Goal: Task Accomplishment & Management: Book appointment/travel/reservation

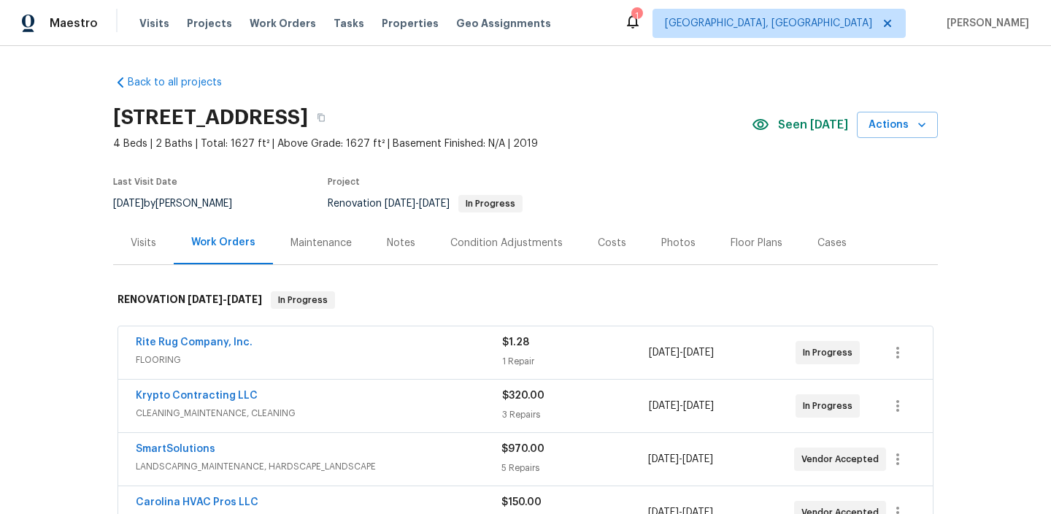
click at [145, 244] on div "Visits" at bounding box center [144, 243] width 26 height 15
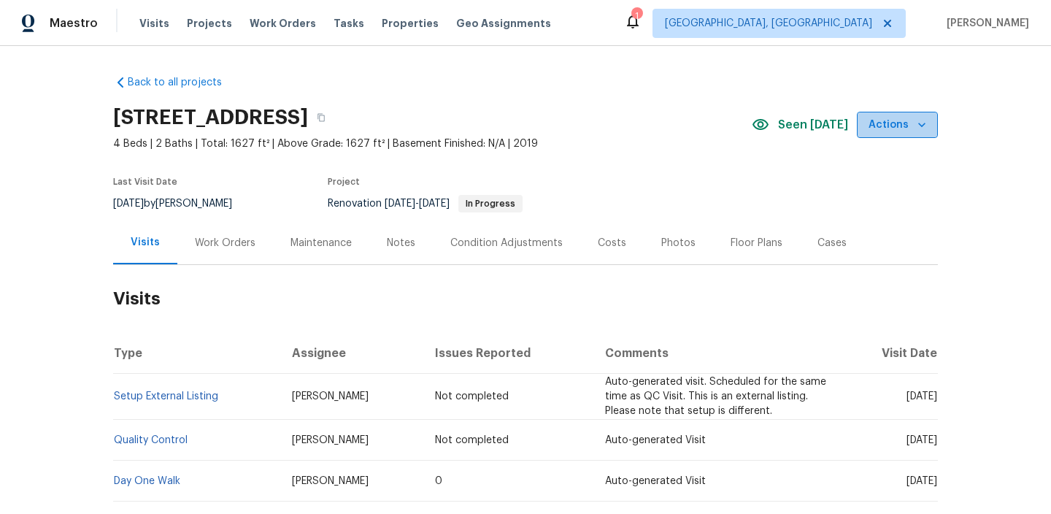
click at [927, 127] on icon "button" at bounding box center [921, 124] width 15 height 15
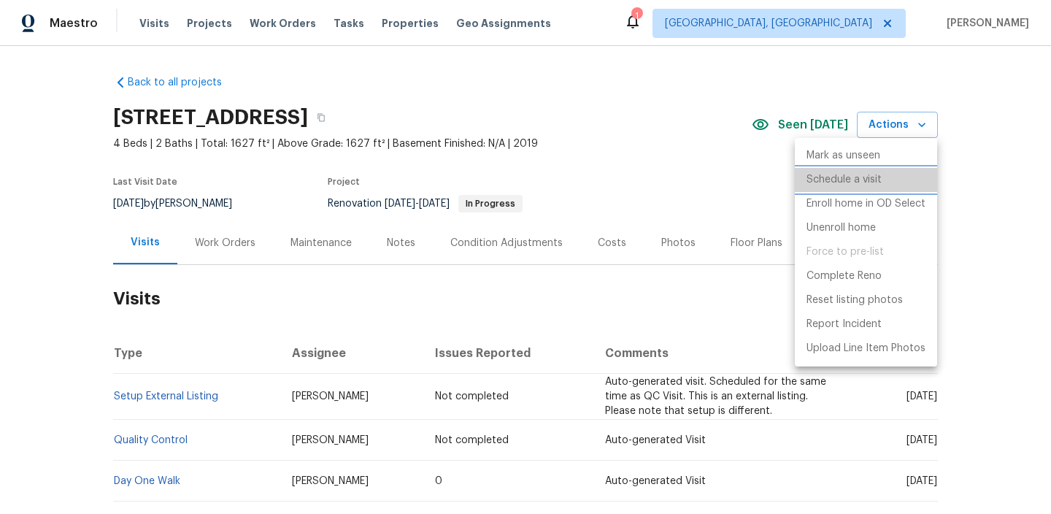
click at [857, 179] on p "Schedule a visit" at bounding box center [843, 179] width 75 height 15
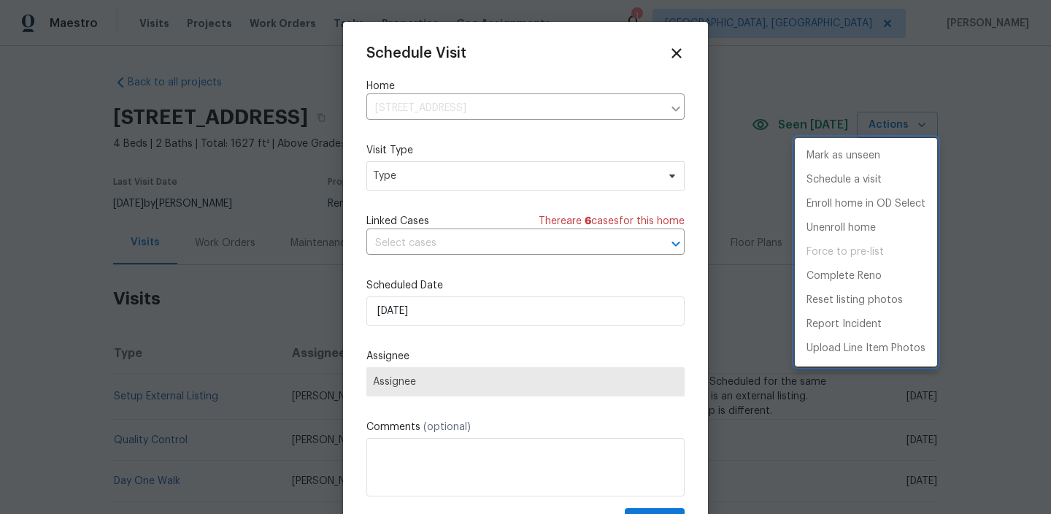
click at [632, 177] on div at bounding box center [525, 257] width 1051 height 514
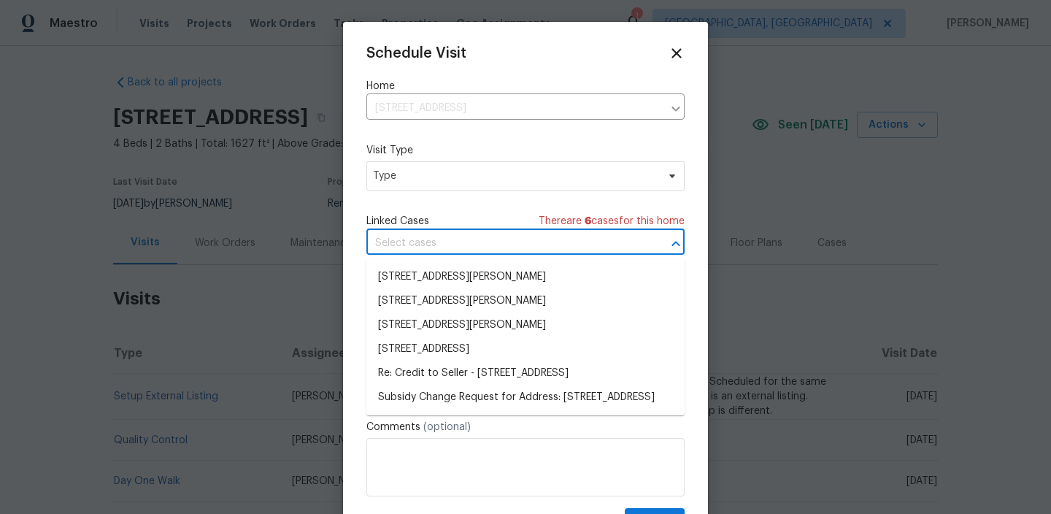
click at [565, 239] on input "text" at bounding box center [504, 243] width 277 height 23
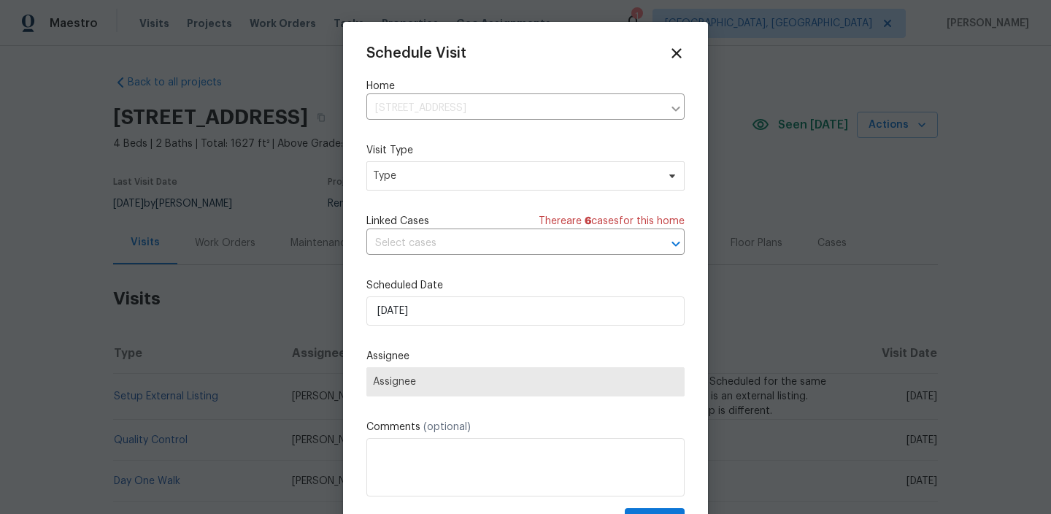
click at [582, 153] on label "Visit Type" at bounding box center [525, 150] width 318 height 15
click at [580, 167] on span "Type" at bounding box center [525, 175] width 318 height 29
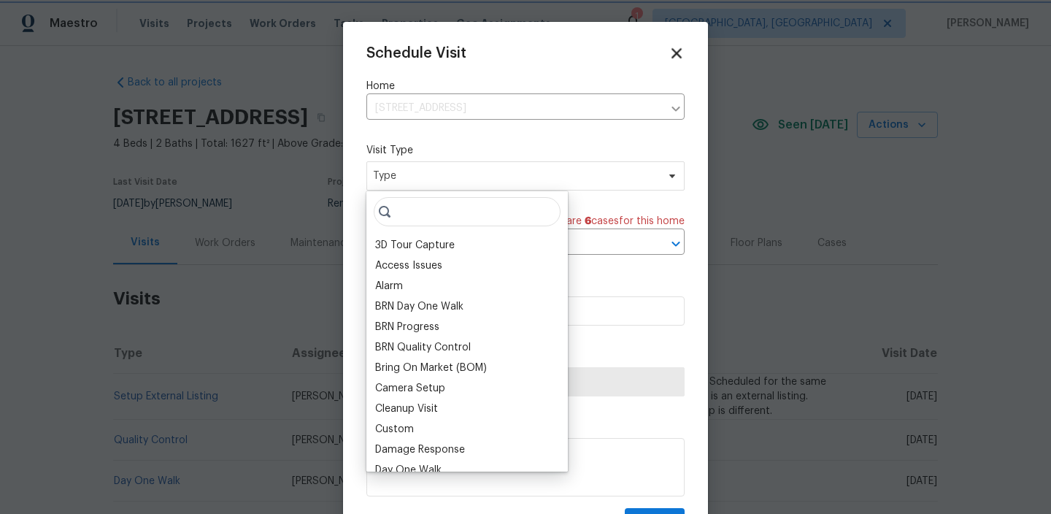
click at [679, 57] on icon at bounding box center [676, 53] width 10 height 10
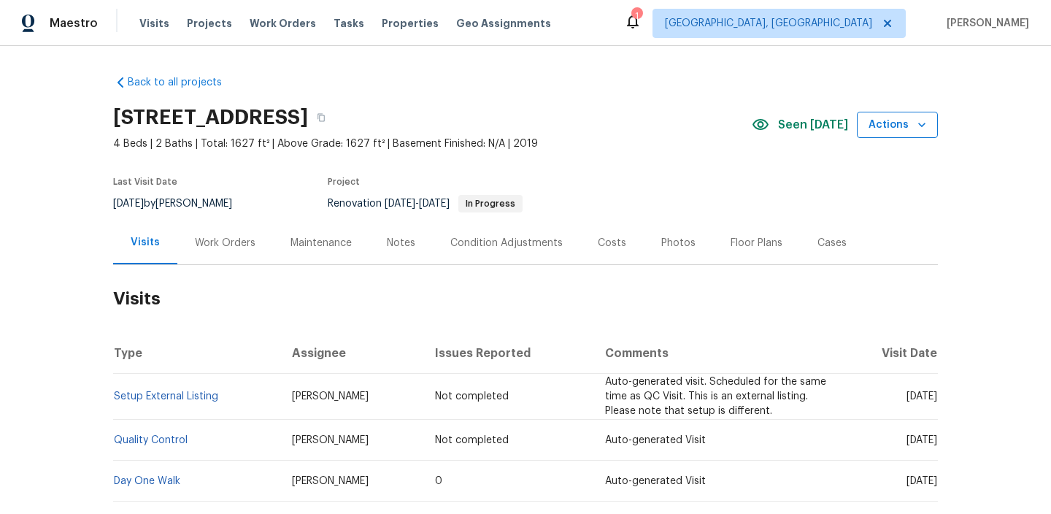
click at [900, 128] on span "Actions" at bounding box center [897, 125] width 58 height 18
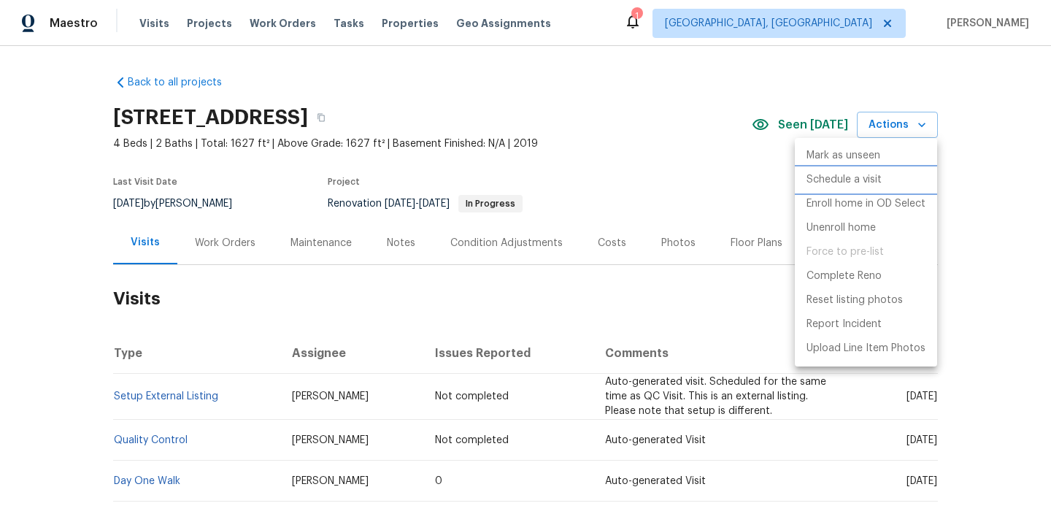
click at [860, 177] on p "Schedule a visit" at bounding box center [843, 179] width 75 height 15
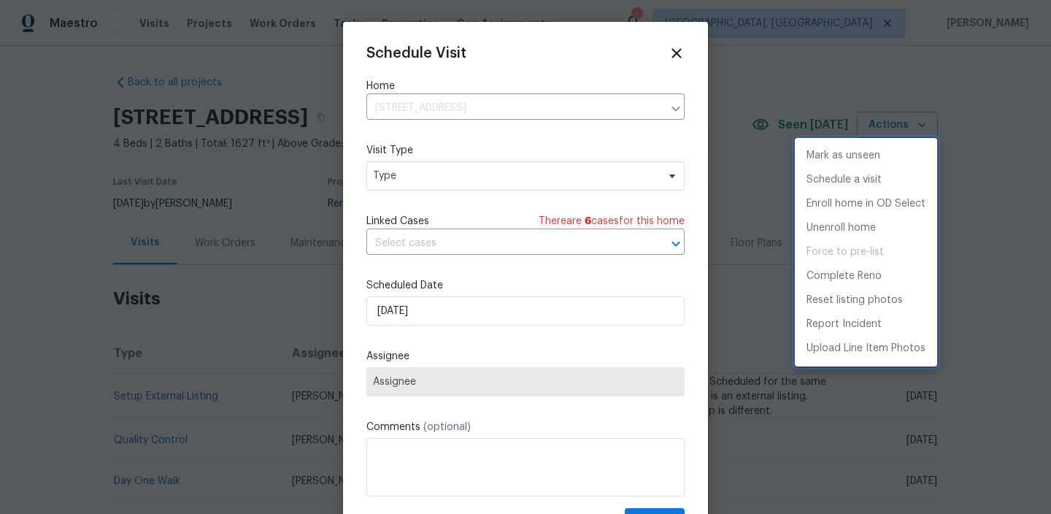
click at [522, 179] on div at bounding box center [525, 257] width 1051 height 514
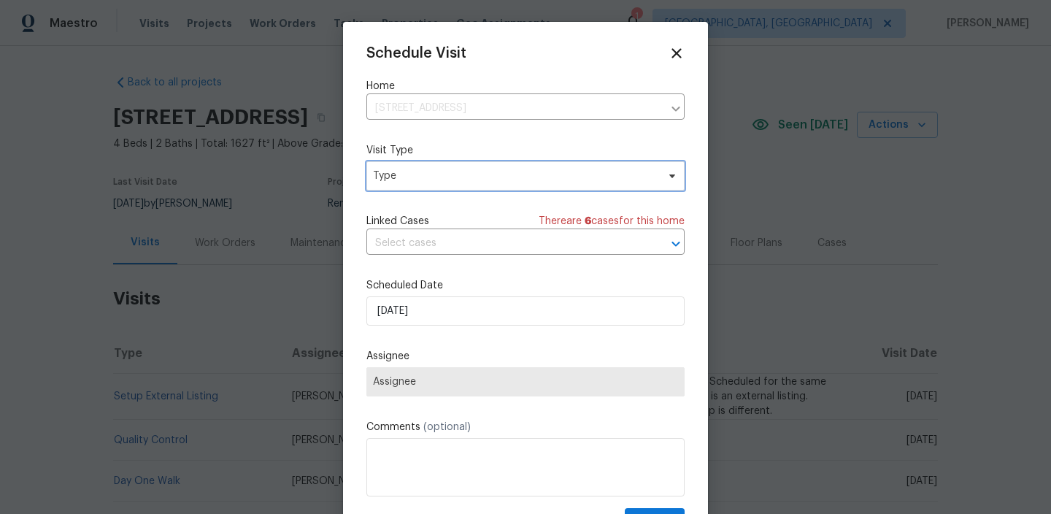
click at [487, 168] on span "Type" at bounding box center [525, 175] width 318 height 29
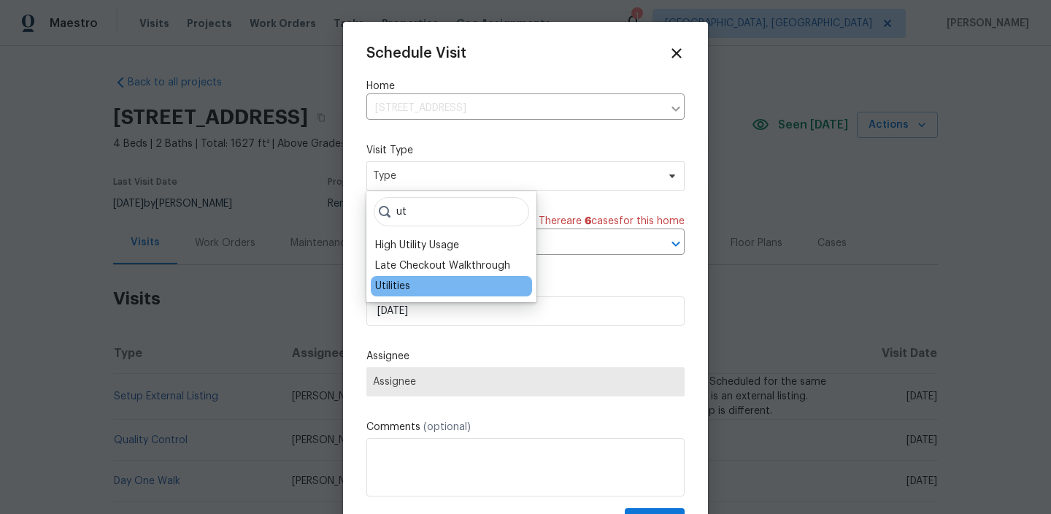
type input "ut"
click at [441, 288] on div "Utilities" at bounding box center [451, 286] width 161 height 20
click at [426, 289] on div "Utilities" at bounding box center [451, 286] width 161 height 20
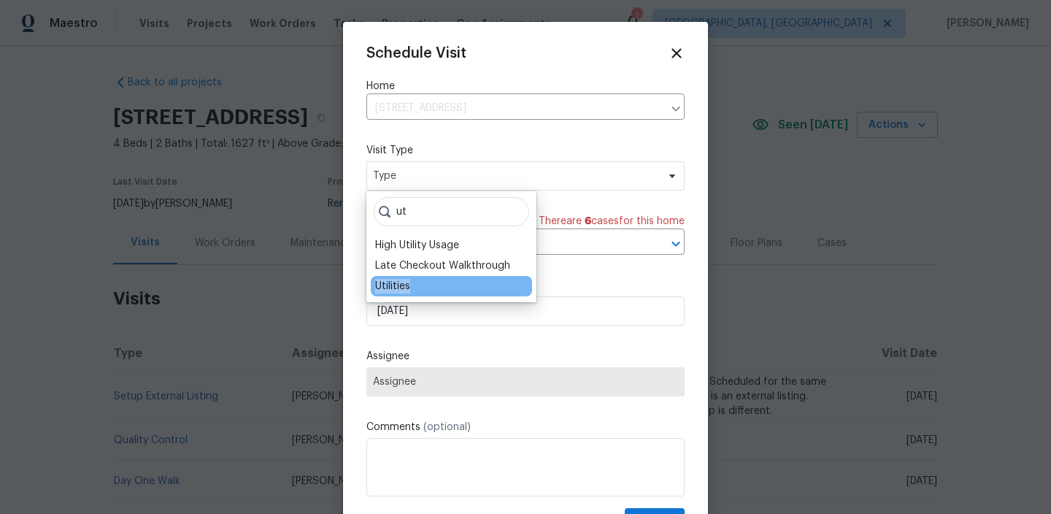
click at [426, 289] on div "Utilities" at bounding box center [451, 286] width 161 height 20
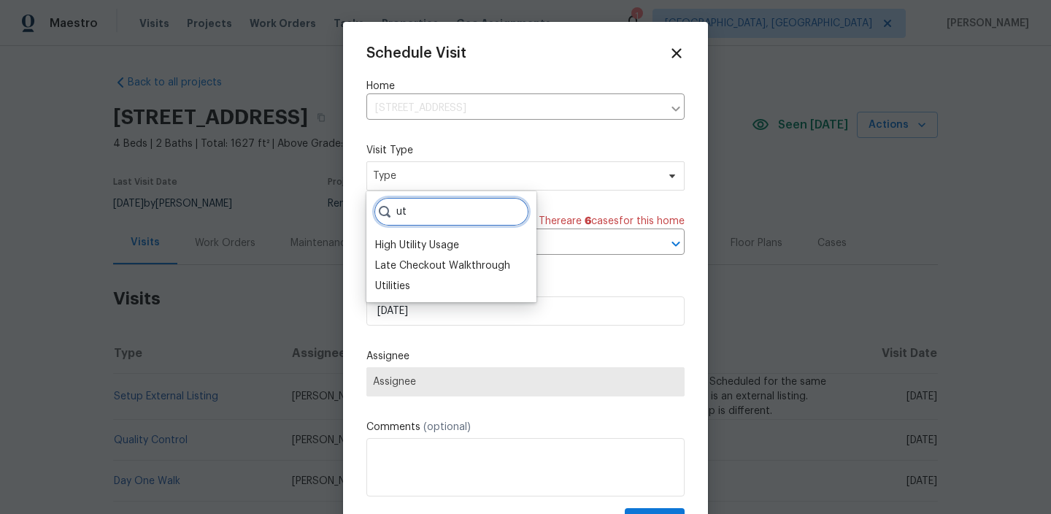
click at [440, 215] on input "ut" at bounding box center [451, 211] width 155 height 29
click at [506, 213] on input "ut" at bounding box center [451, 211] width 155 height 29
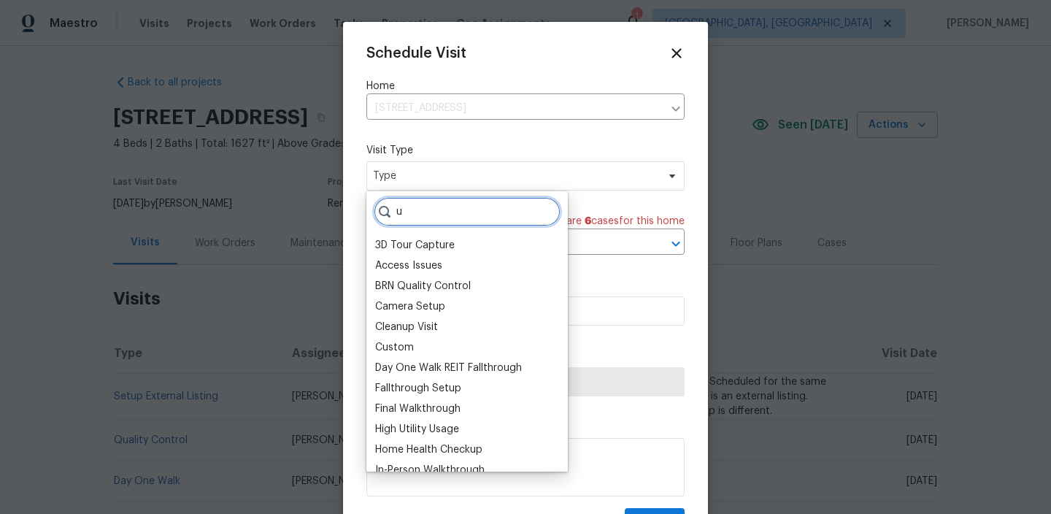
type input "ut"
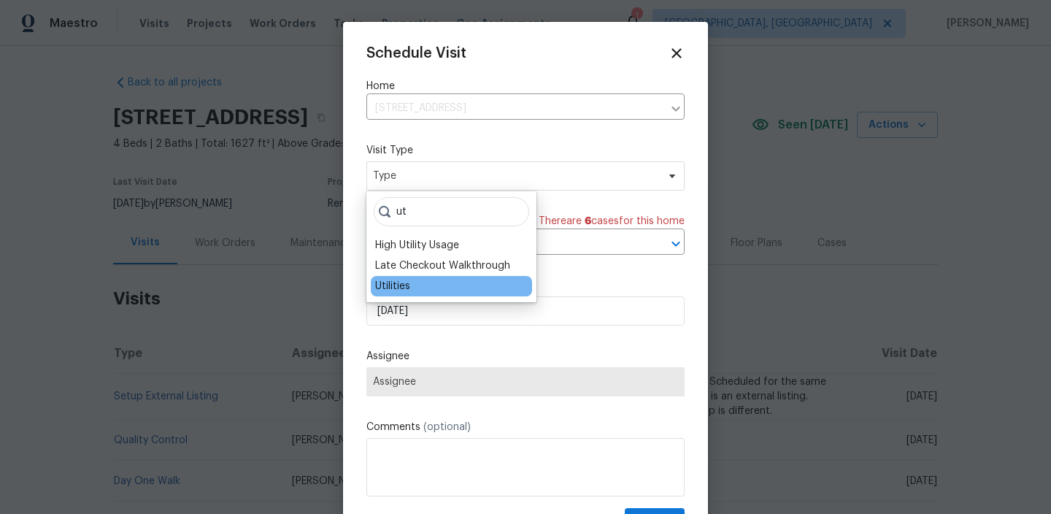
click at [398, 279] on div "Utilities" at bounding box center [392, 286] width 35 height 15
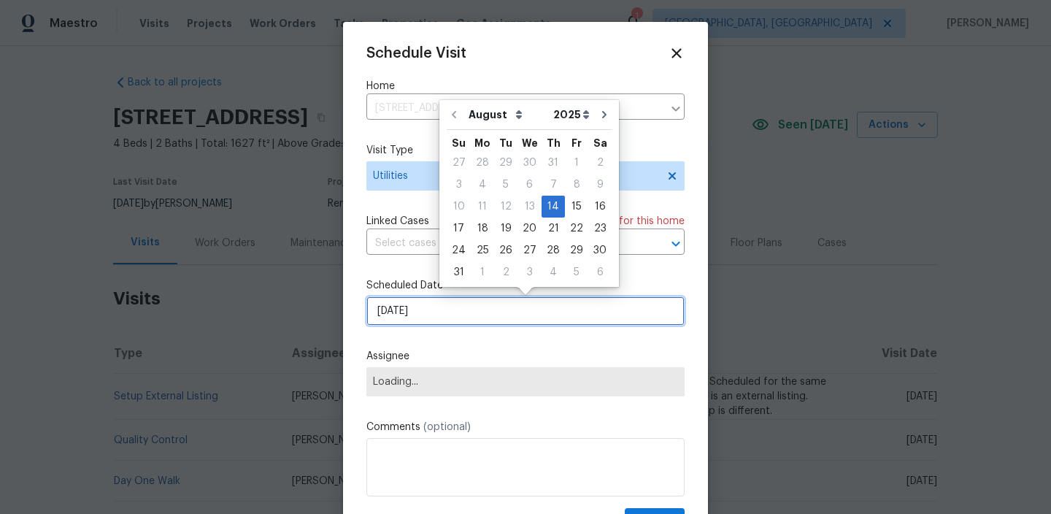
click at [418, 299] on input "14/08/2025" at bounding box center [525, 310] width 318 height 29
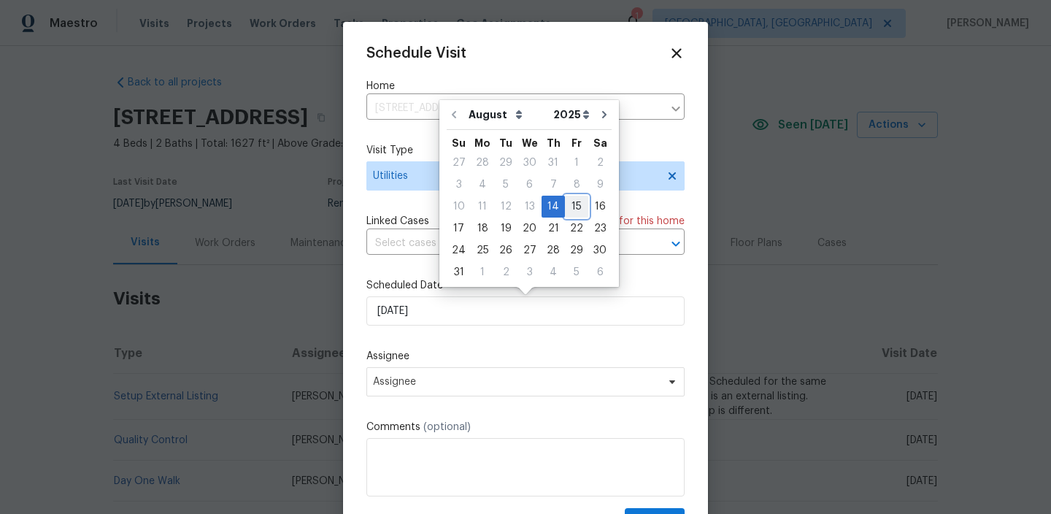
click at [571, 209] on div "15" at bounding box center [576, 206] width 23 height 20
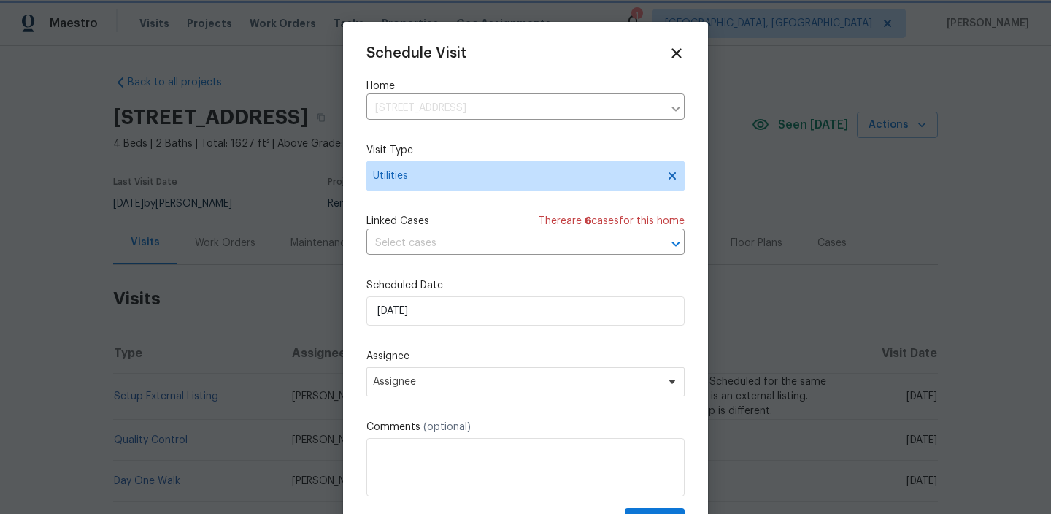
scroll to position [26, 0]
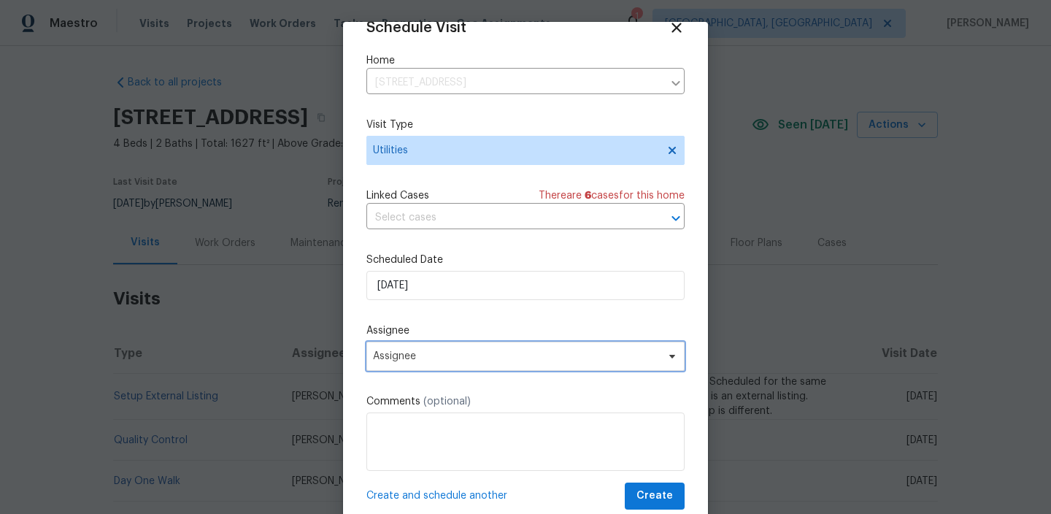
click at [426, 358] on span "Assignee" at bounding box center [516, 356] width 286 height 12
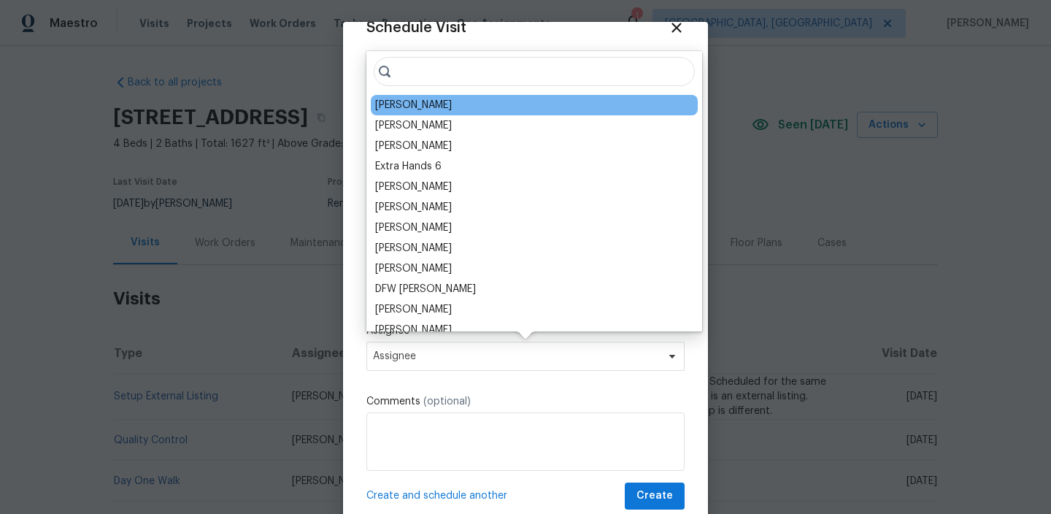
click at [482, 107] on div "[PERSON_NAME]" at bounding box center [534, 105] width 327 height 20
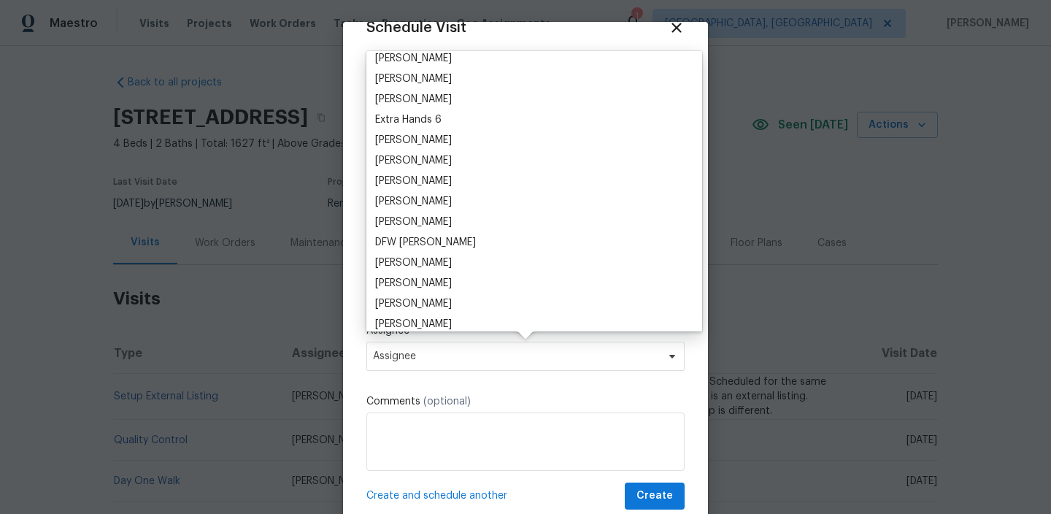
scroll to position [0, 0]
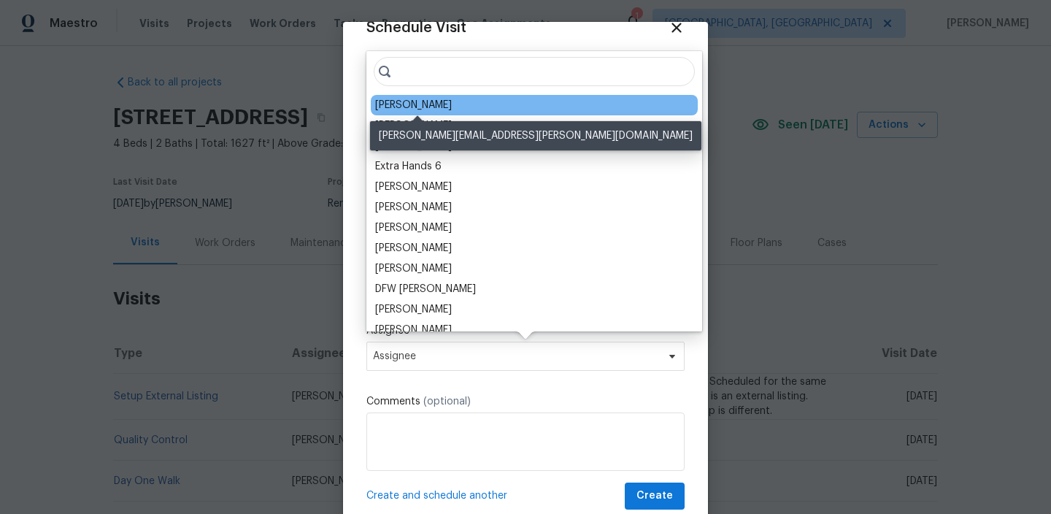
click at [444, 101] on div "[PERSON_NAME]" at bounding box center [413, 105] width 77 height 15
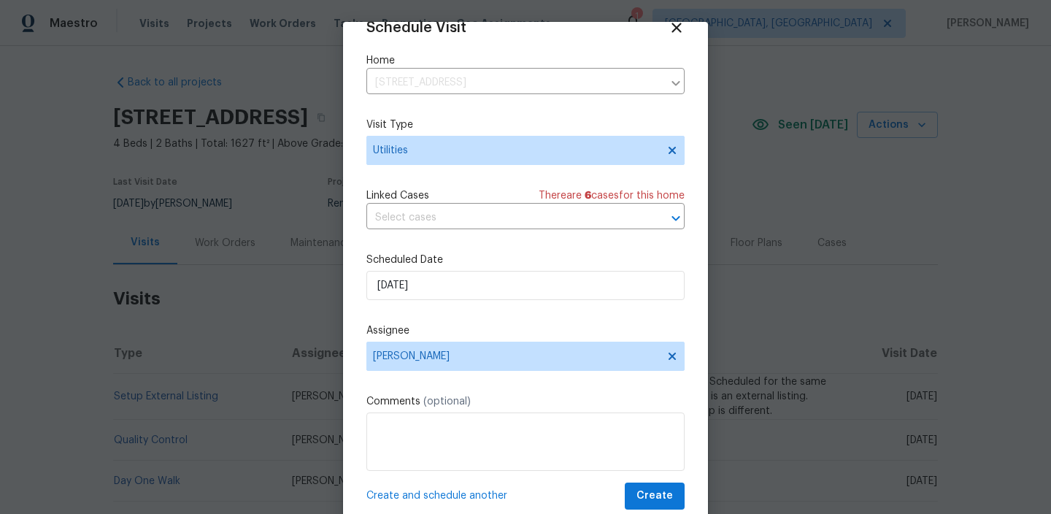
click at [476, 410] on div "Comments (optional)" at bounding box center [525, 432] width 318 height 77
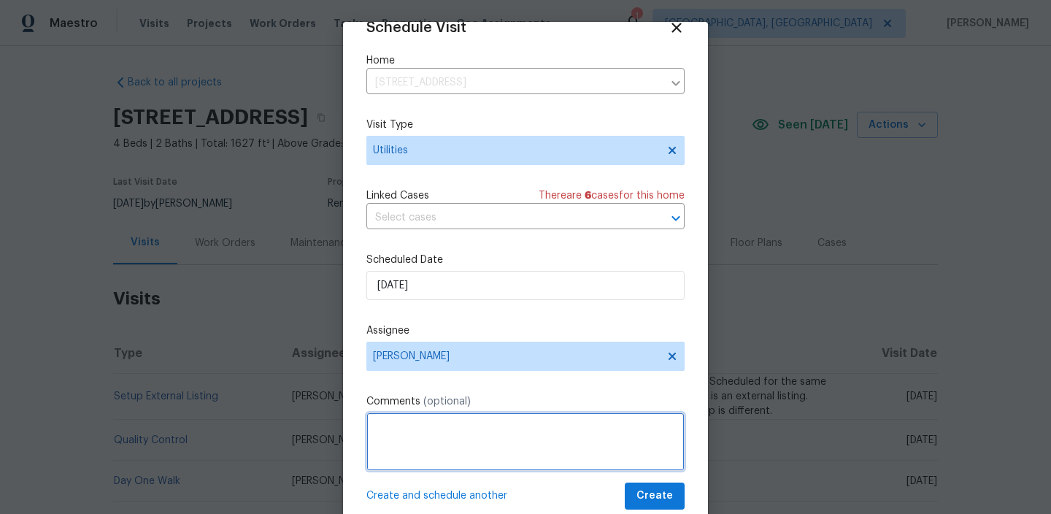
click at [474, 429] on textarea at bounding box center [525, 441] width 318 height 58
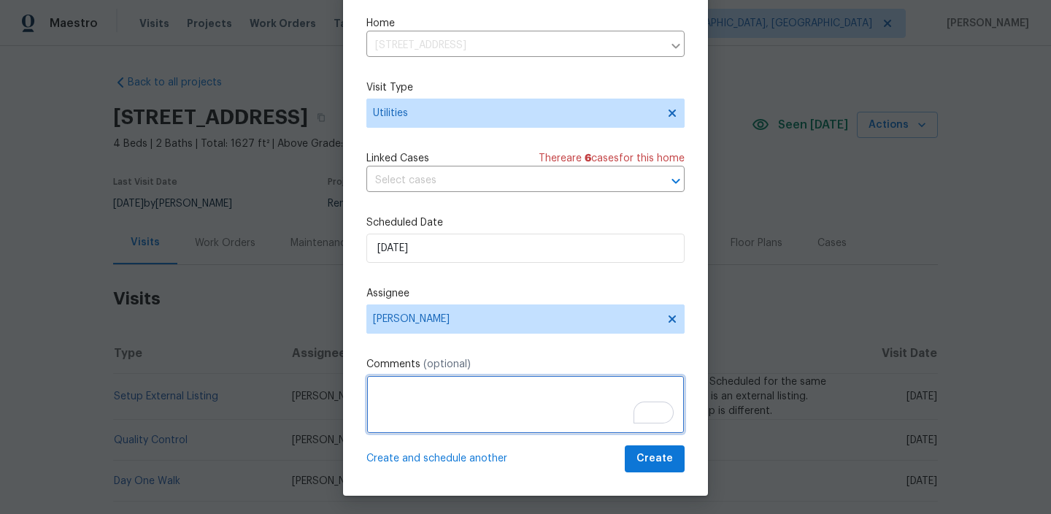
scroll to position [26, 0]
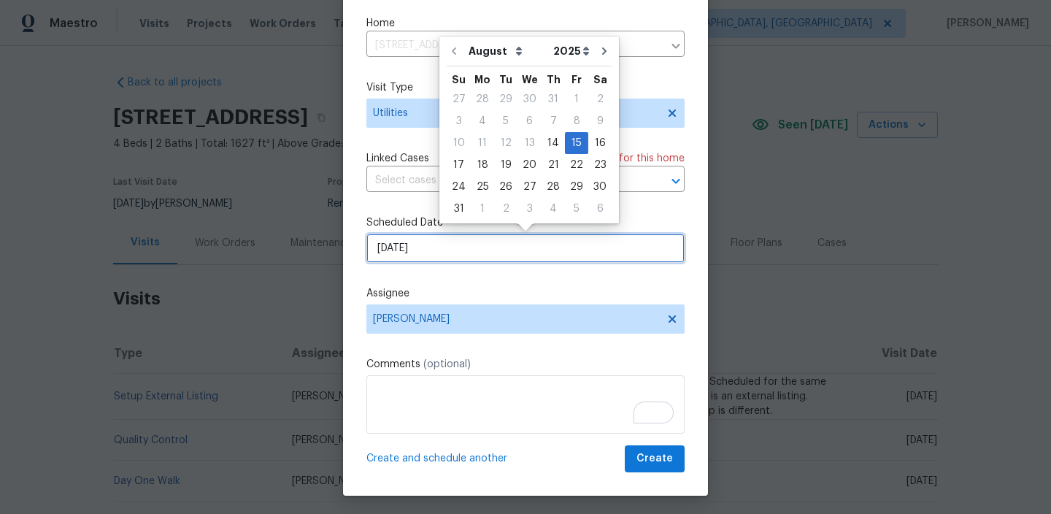
click at [601, 252] on input "15/08/2025" at bounding box center [525, 247] width 318 height 29
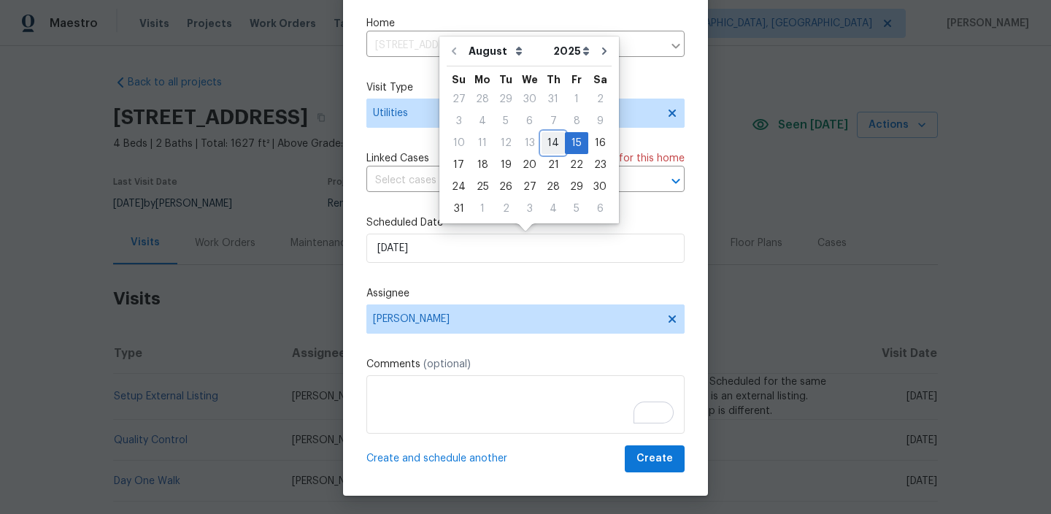
click at [552, 145] on div "14" at bounding box center [552, 143] width 23 height 20
type input "14/08/2025"
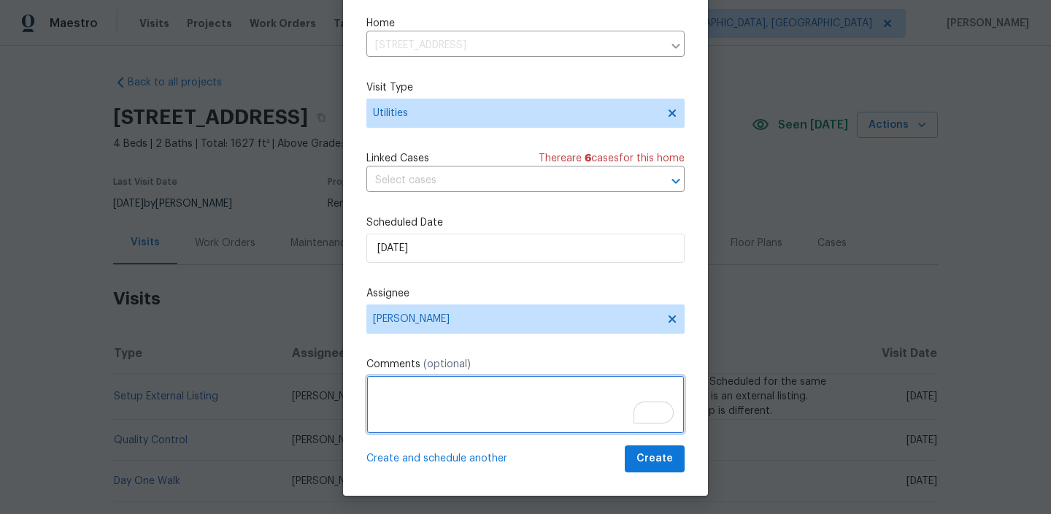
click at [482, 419] on textarea "To enrich screen reader interactions, please activate Accessibility in Grammarl…" at bounding box center [525, 404] width 318 height 58
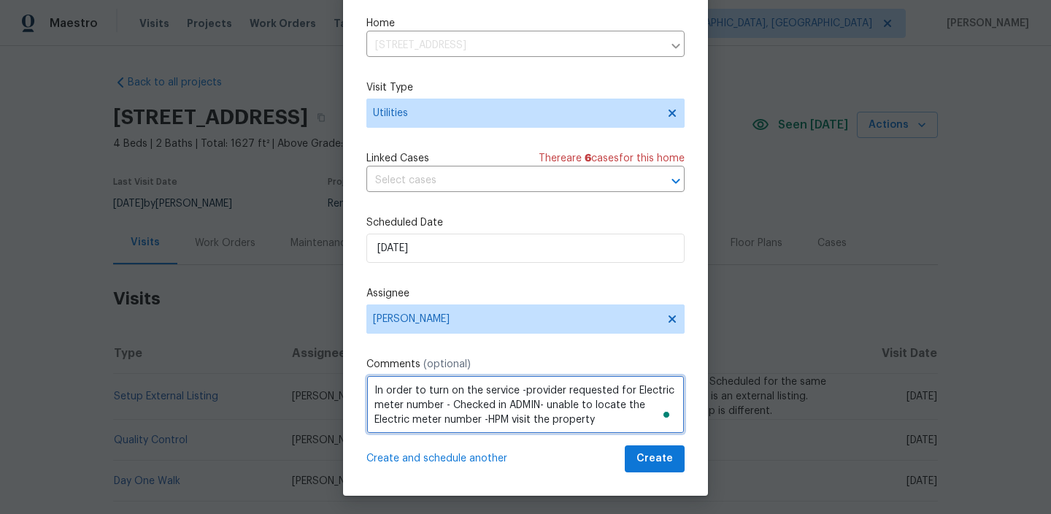
click at [515, 420] on textarea "In order to turn on the service -provider requested for Electric meter number -…" at bounding box center [525, 404] width 318 height 58
click at [641, 420] on textarea "In order to turn on the service -provider requested for Electric meter number -…" at bounding box center [525, 404] width 318 height 58
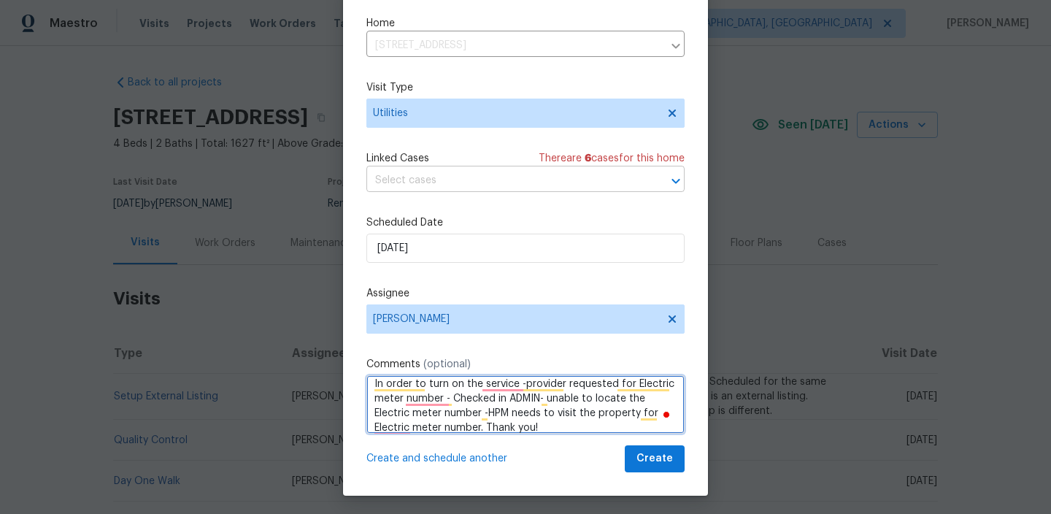
click at [653, 176] on div at bounding box center [665, 181] width 38 height 20
type textarea "In order to turn on the service -provider requested for Electric meter number -…"
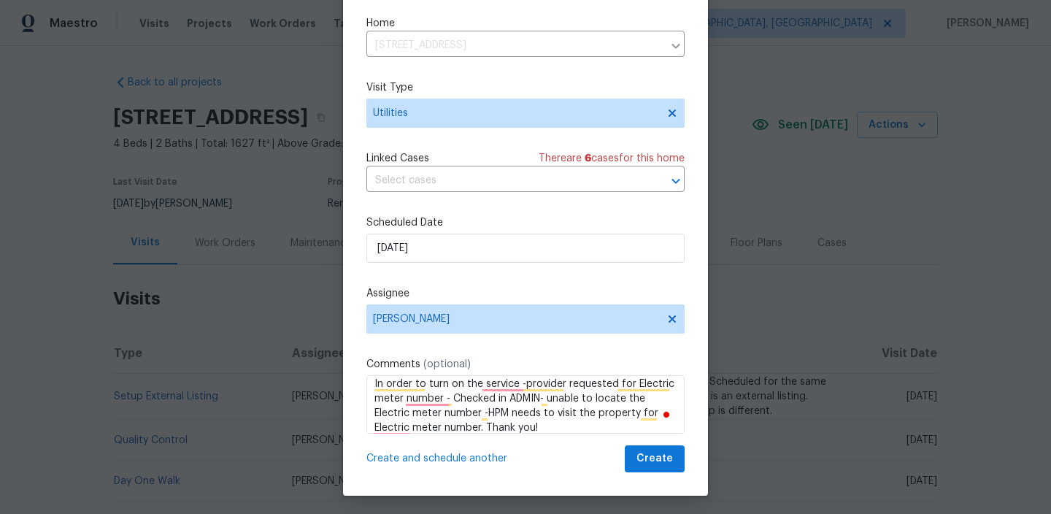
click at [624, 147] on div "Schedule Visit Home 4131 Doe Ridge Ln, Lancaster, SC 29720 ​ Visit Type Utiliti…" at bounding box center [525, 227] width 318 height 490
click at [659, 454] on span "Create" at bounding box center [654, 458] width 36 height 18
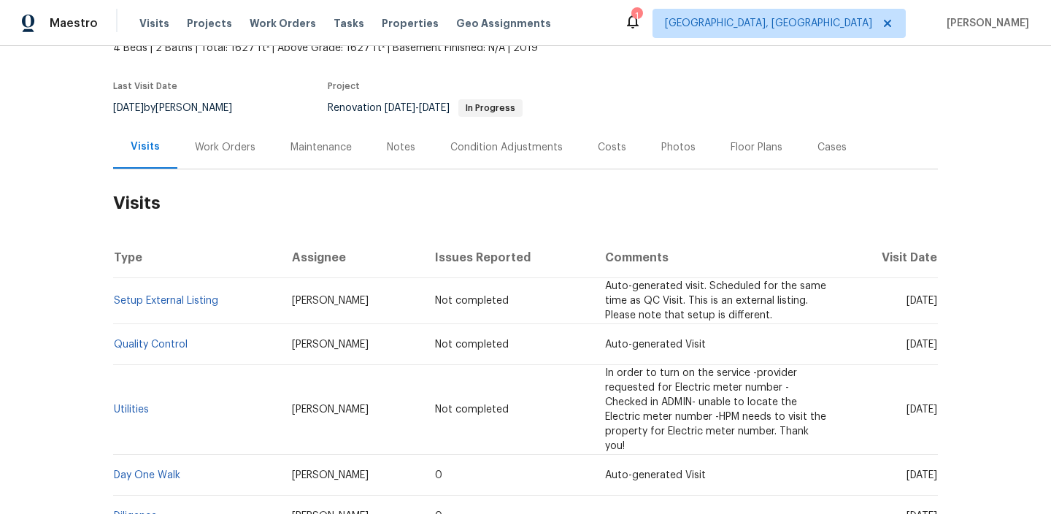
scroll to position [217, 0]
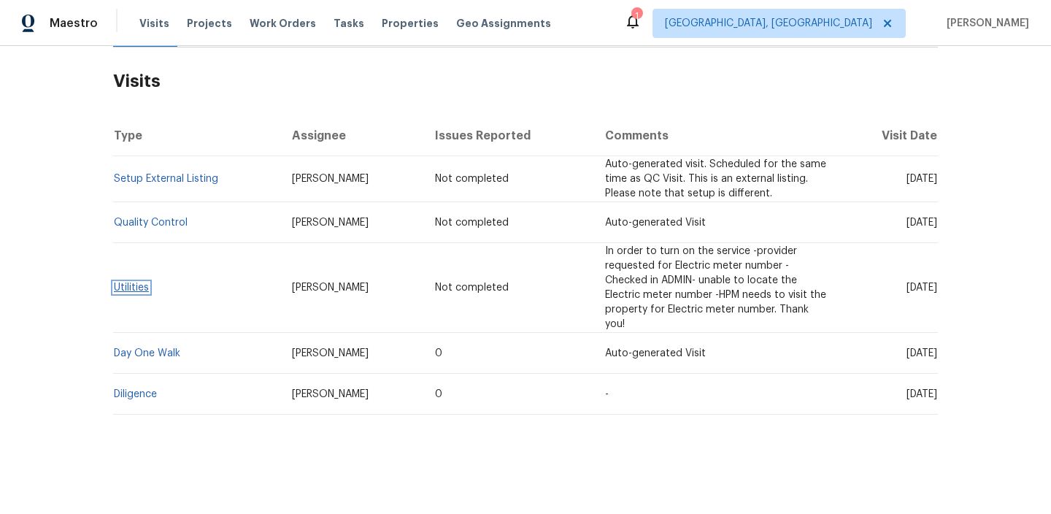
click at [130, 287] on link "Utilities" at bounding box center [131, 287] width 35 height 10
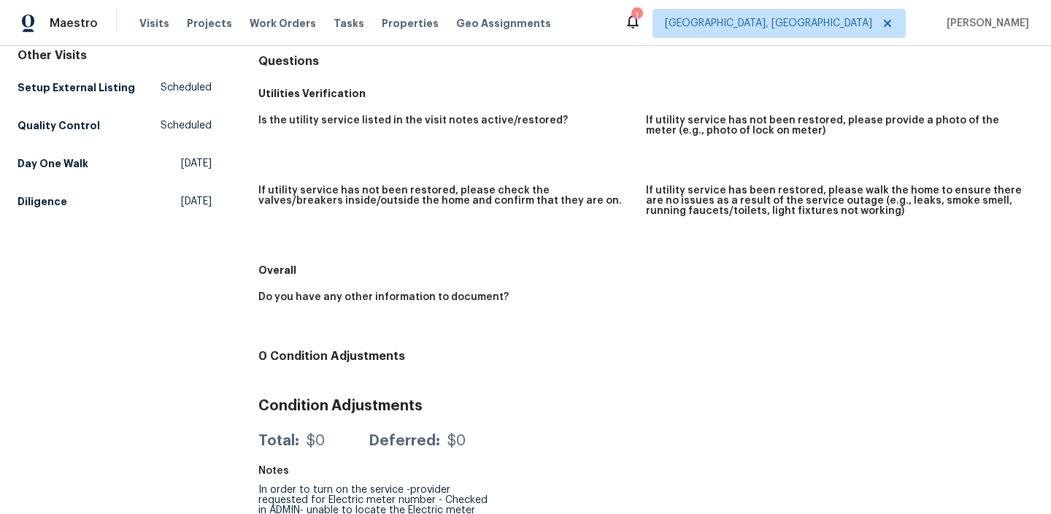
scroll to position [174, 0]
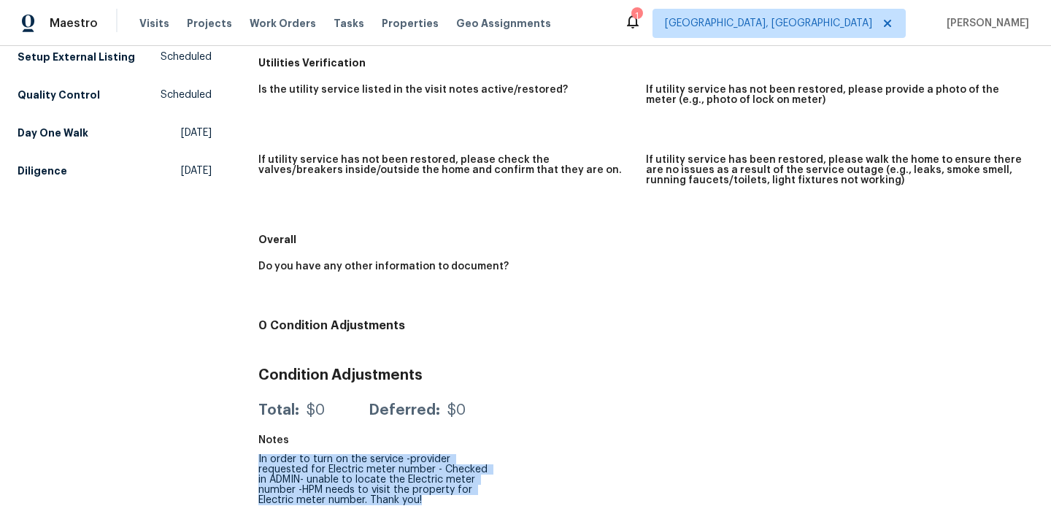
drag, startPoint x: 256, startPoint y: 460, endPoint x: 426, endPoint y: 500, distance: 174.7
click at [426, 500] on div "All visits [STREET_ADDRESS][PERSON_NAME] Home details Other Visits Setup Extern…" at bounding box center [526, 207] width 1016 height 613
copy div "In order to turn on the service -provider requested for Electric meter number -…"
